Goal: Information Seeking & Learning: Check status

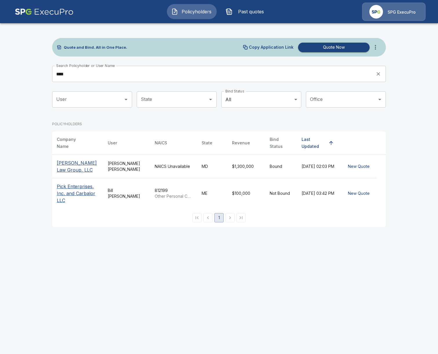
click at [76, 234] on html "Policyholders Past quotes SPG ExecuPro Quote and Bind. All in One Place. Copy A…" at bounding box center [219, 117] width 438 height 234
click at [135, 234] on html "Policyholders Past quotes SPG ExecuPro Quote and Bind. All in One Place. Copy A…" at bounding box center [219, 117] width 438 height 234
click at [96, 78] on input "****" at bounding box center [212, 74] width 320 height 16
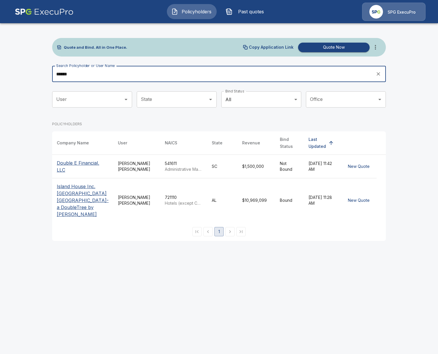
type input "******"
click at [83, 162] on p "Double E Financial, LLC" at bounding box center [83, 166] width 52 height 14
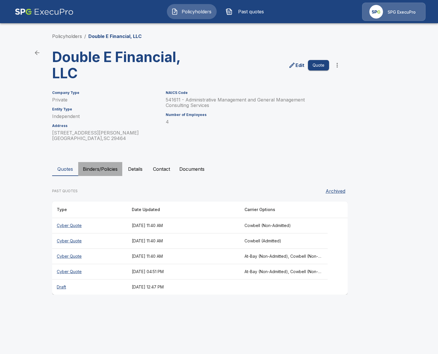
click at [105, 170] on button "Binders/Policies" at bounding box center [100, 169] width 44 height 14
click at [130, 172] on button "Details" at bounding box center [135, 169] width 26 height 14
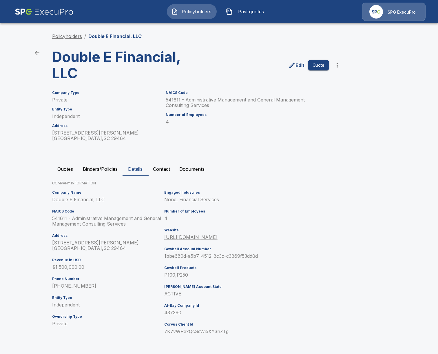
click at [68, 37] on link "Policyholders" at bounding box center [67, 36] width 30 height 6
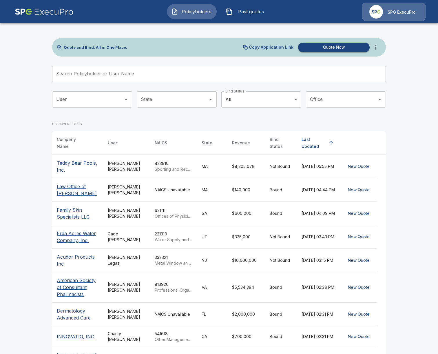
click at [177, 71] on input "Search Policyholder or User Name" at bounding box center [216, 74] width 328 height 16
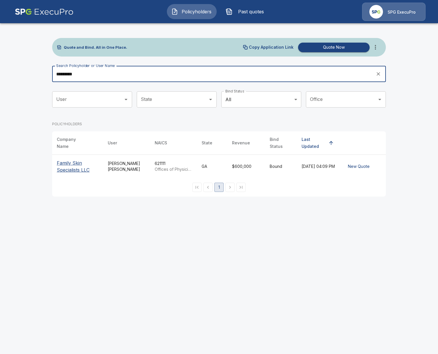
type input "*********"
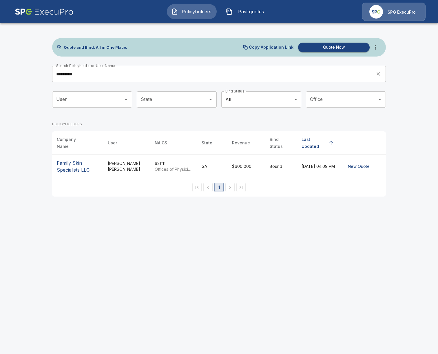
click at [82, 159] on p "Family Skin Specialists LLC" at bounding box center [78, 166] width 42 height 14
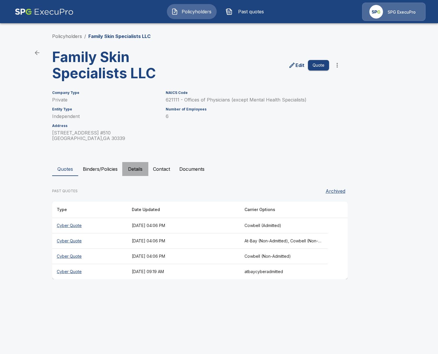
click at [134, 170] on button "Details" at bounding box center [135, 169] width 26 height 14
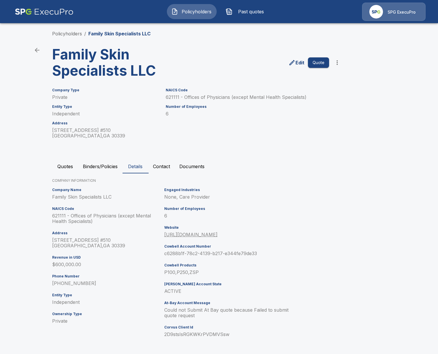
scroll to position [4, 0]
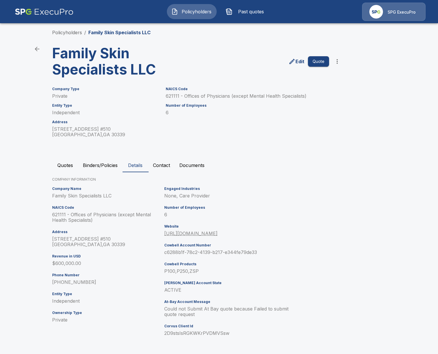
click at [28, 100] on main "Policyholders / Family Skin Specialists LLC Family Skin Specialists LLC Edit Qu…" at bounding box center [219, 175] width 438 height 358
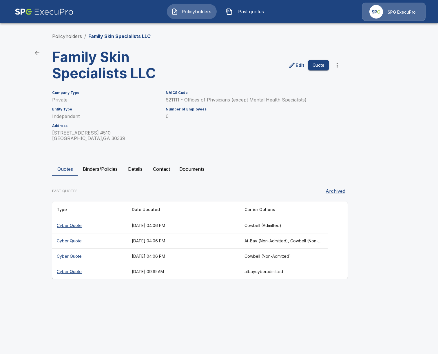
click at [139, 170] on button "Details" at bounding box center [135, 169] width 26 height 14
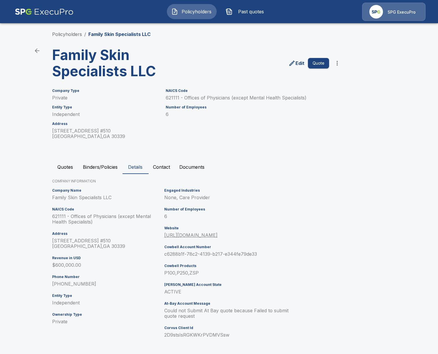
scroll to position [4, 0]
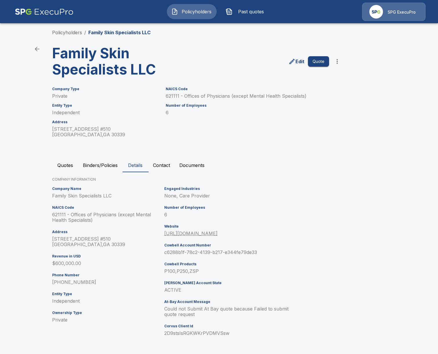
click at [54, 138] on div "Policyholders / Family Skin Specialists LLC Family Skin Specialists LLC Edit Qu…" at bounding box center [219, 186] width 348 height 336
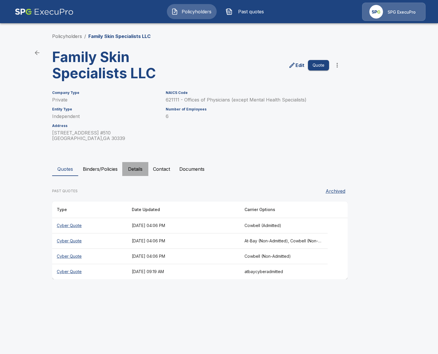
click at [144, 170] on button "Details" at bounding box center [135, 169] width 26 height 14
